Goal: Transaction & Acquisition: Purchase product/service

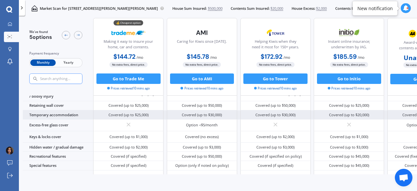
scroll to position [122, 0]
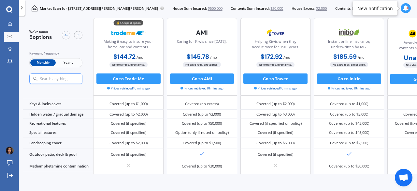
drag, startPoint x: 286, startPoint y: 80, endPoint x: 229, endPoint y: 14, distance: 87.3
click at [229, 14] on div "Market Scan for [STREET_ADDRESS][PERSON_NAME][PERSON_NAME] House Sum Insured: $…" at bounding box center [211, 8] width 373 height 17
drag, startPoint x: 124, startPoint y: 79, endPoint x: 99, endPoint y: 91, distance: 27.8
click at [99, 91] on div "Go to Trade Me Prices retrieved 10 mins ago" at bounding box center [128, 81] width 70 height 17
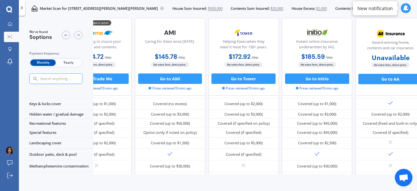
scroll to position [122, 54]
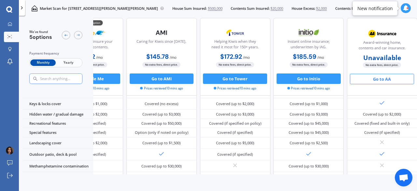
drag, startPoint x: 372, startPoint y: 79, endPoint x: 389, endPoint y: 80, distance: 17.0
click at [389, 80] on button "Go to AA" at bounding box center [382, 79] width 64 height 10
